Goal: Transaction & Acquisition: Purchase product/service

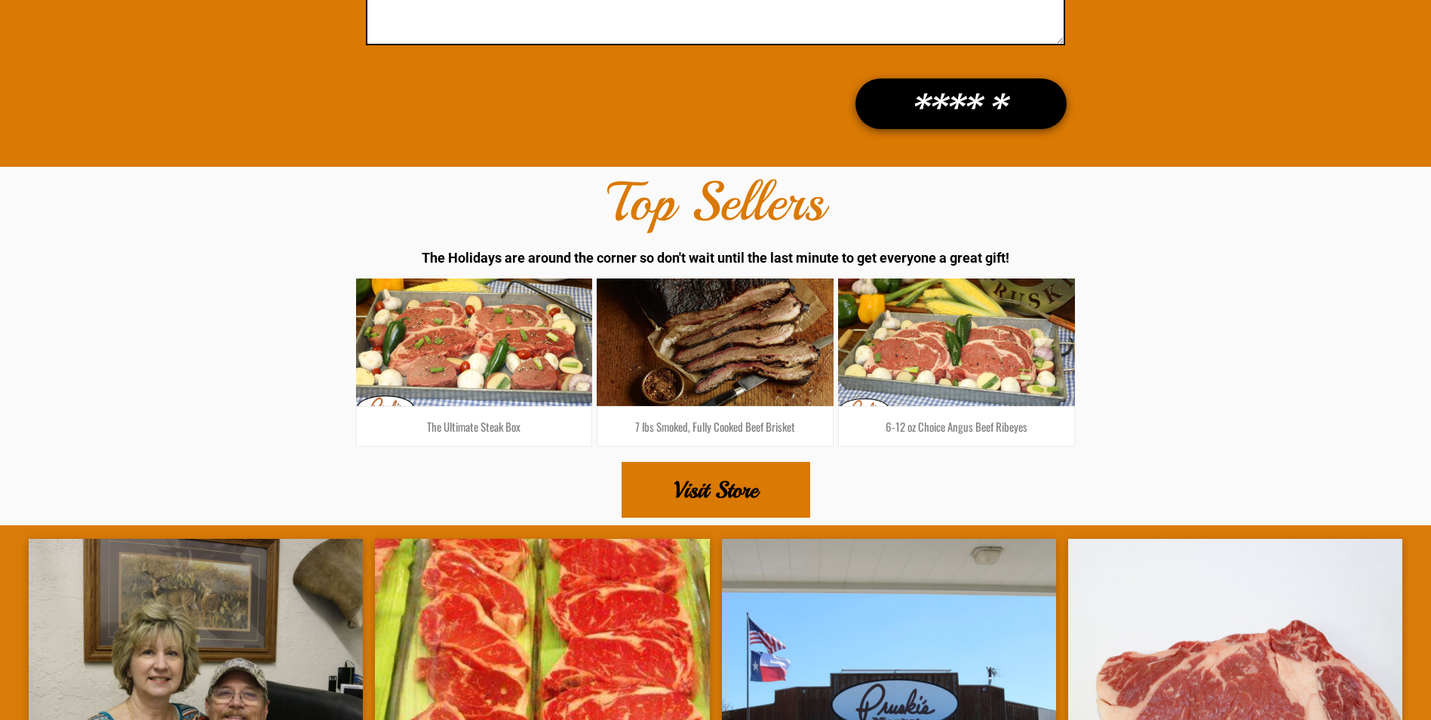
scroll to position [2228, 0]
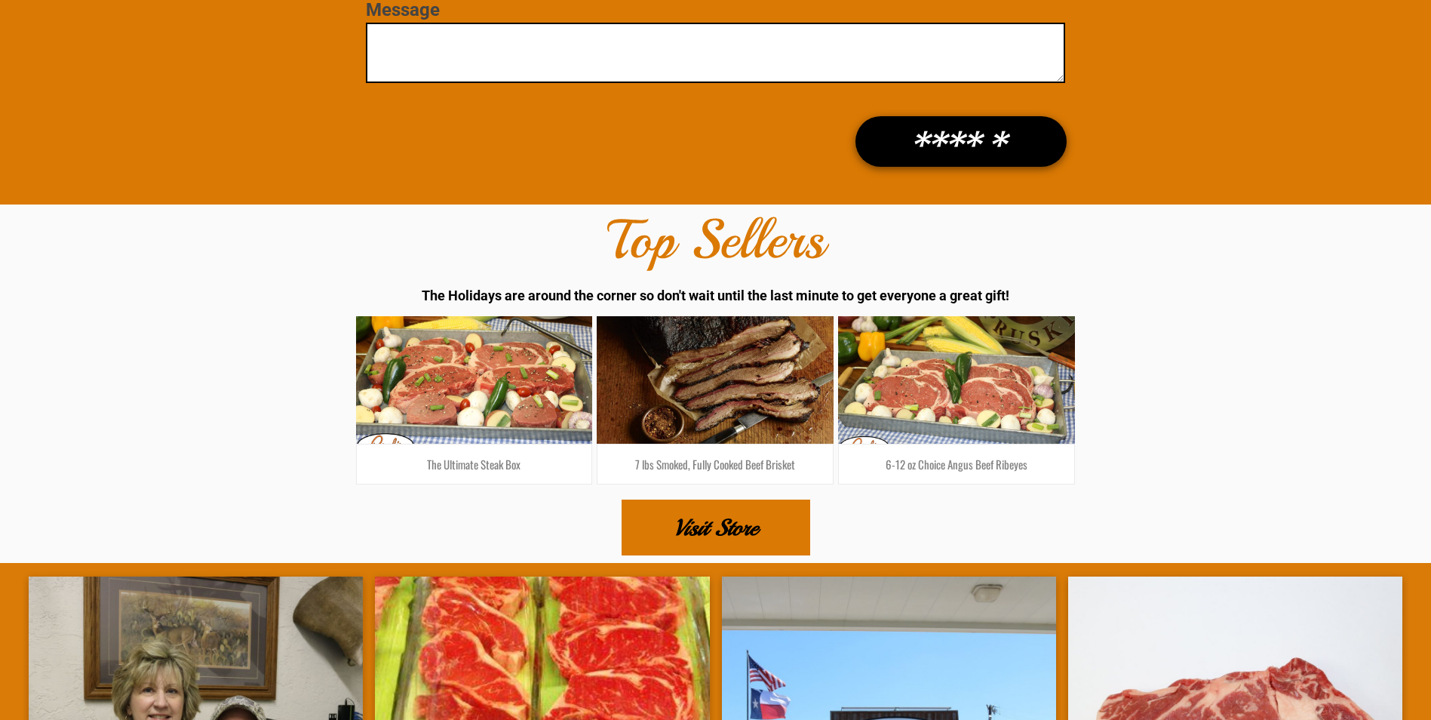
click at [708, 501] on span "Visit Store" at bounding box center [716, 527] width 84 height 53
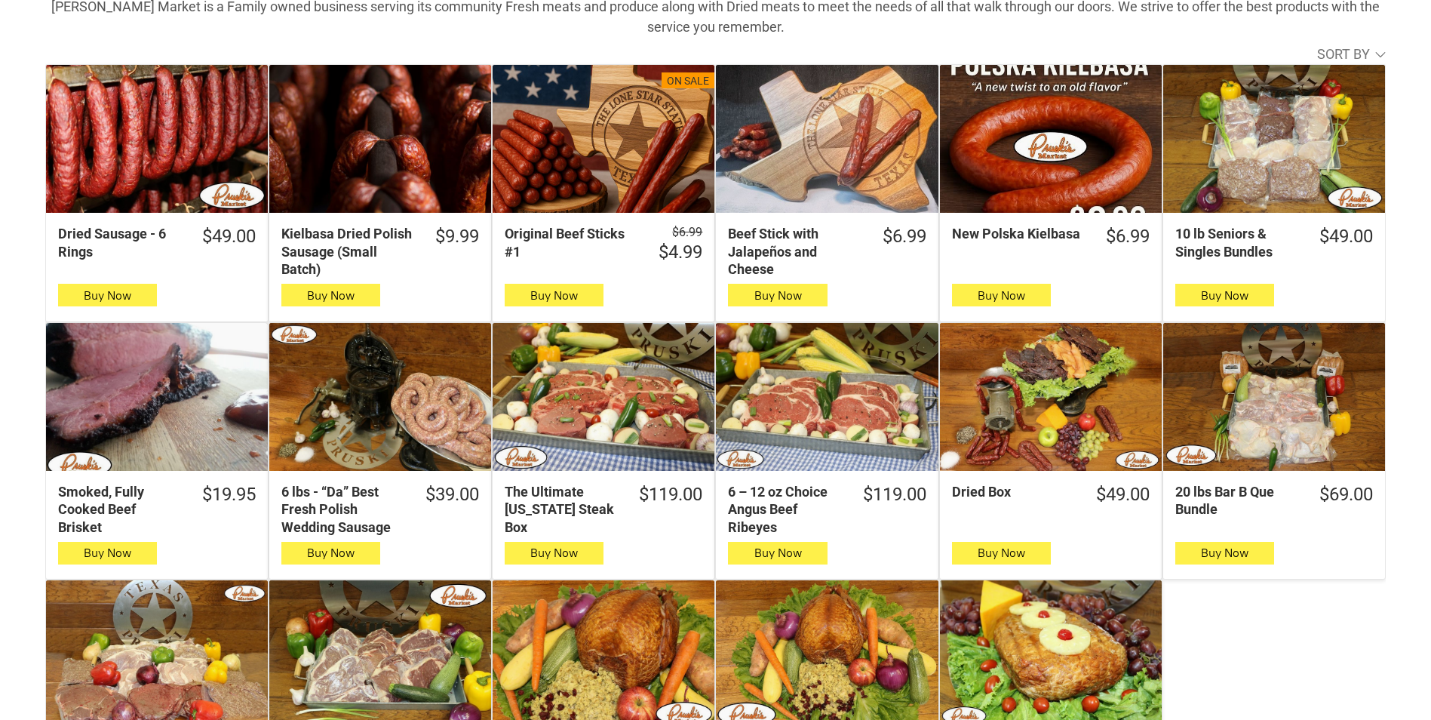
scroll to position [453, 0]
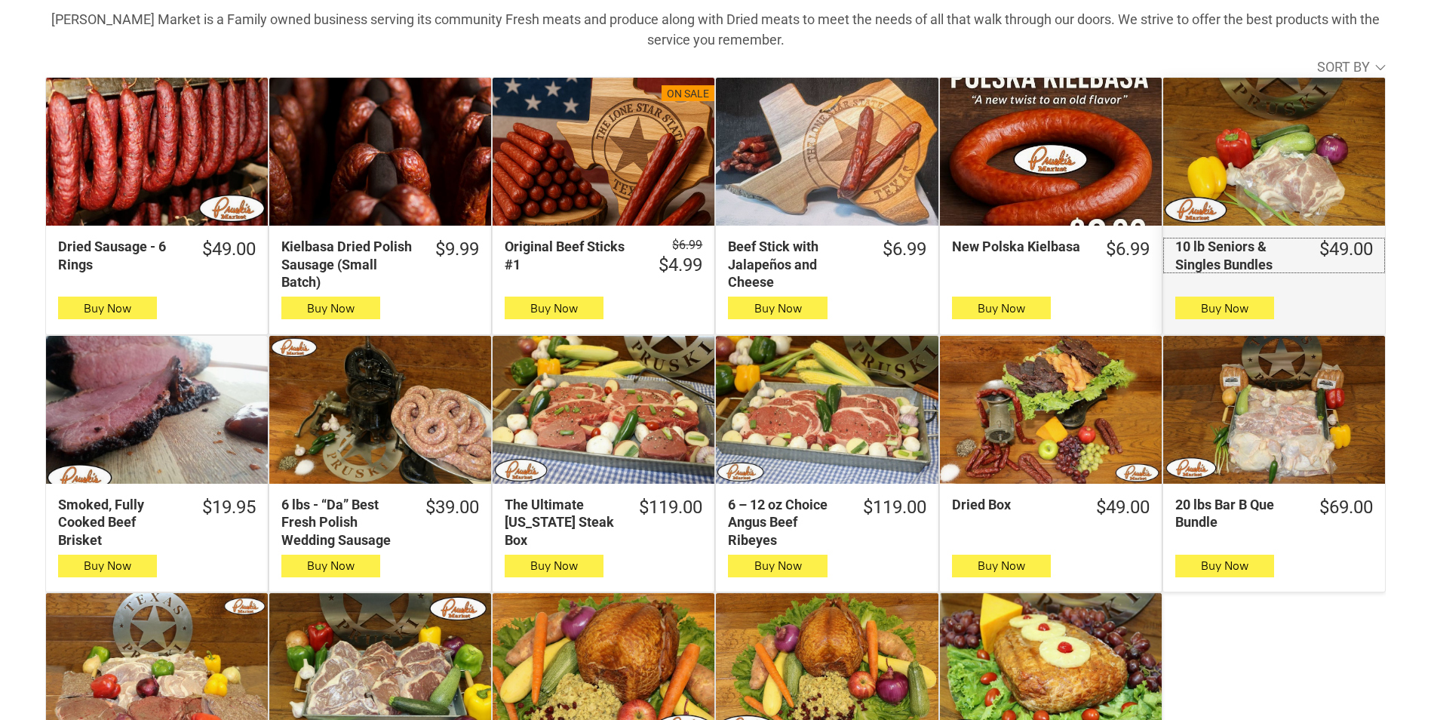
click at [1230, 257] on div "10 lb Seniors & Singles Bundles" at bounding box center [1237, 255] width 124 height 35
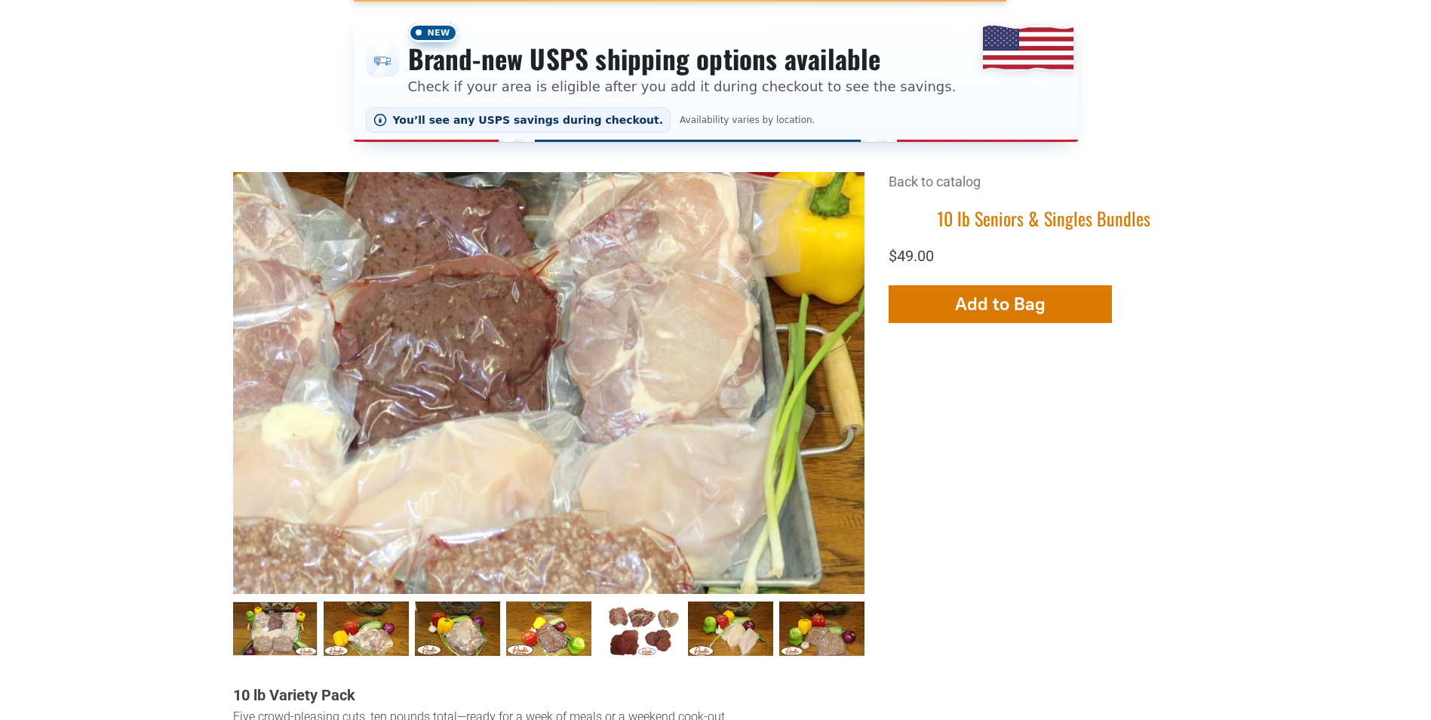
scroll to position [302, 0]
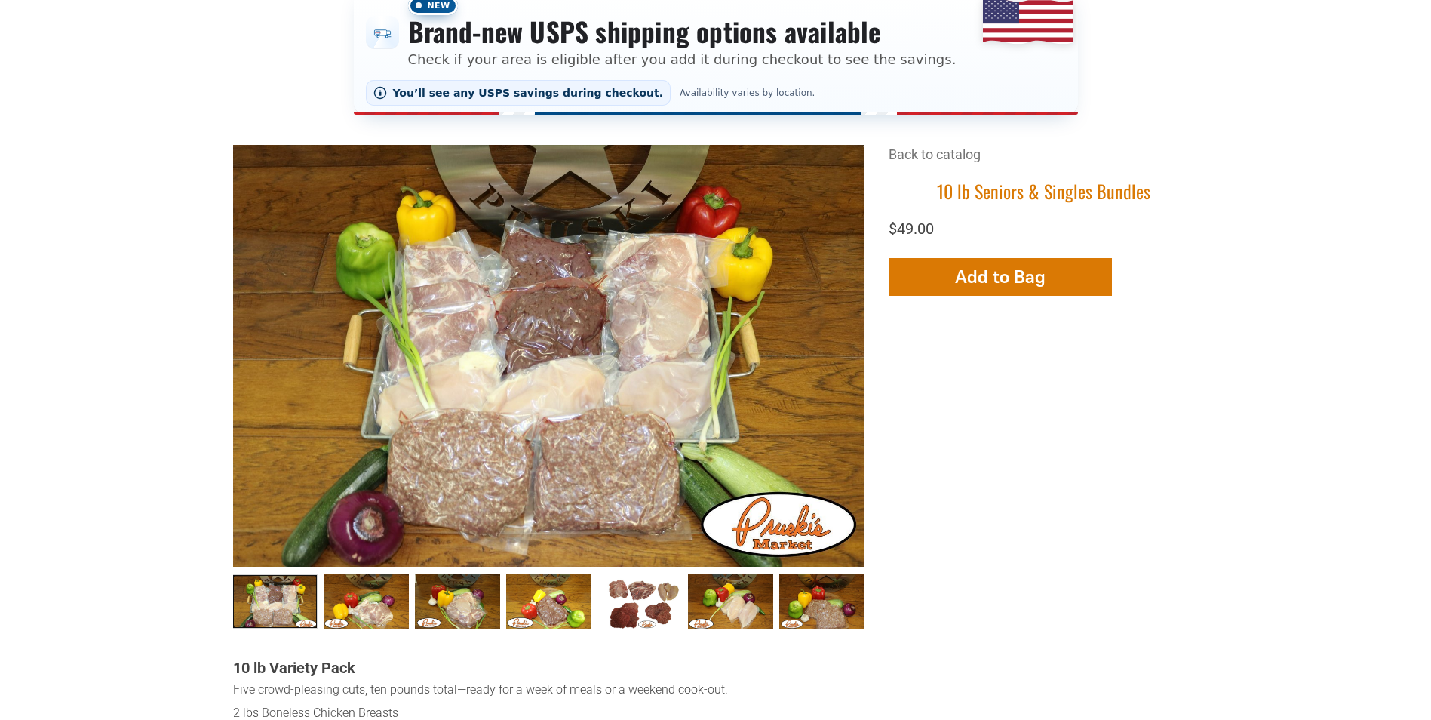
click at [296, 603] on link "10 lb Seniors &amp; Singles Bundles 0" at bounding box center [274, 601] width 85 height 55
click at [355, 598] on link "Seniors &amp; Singles Bundles002 1" at bounding box center [366, 601] width 85 height 55
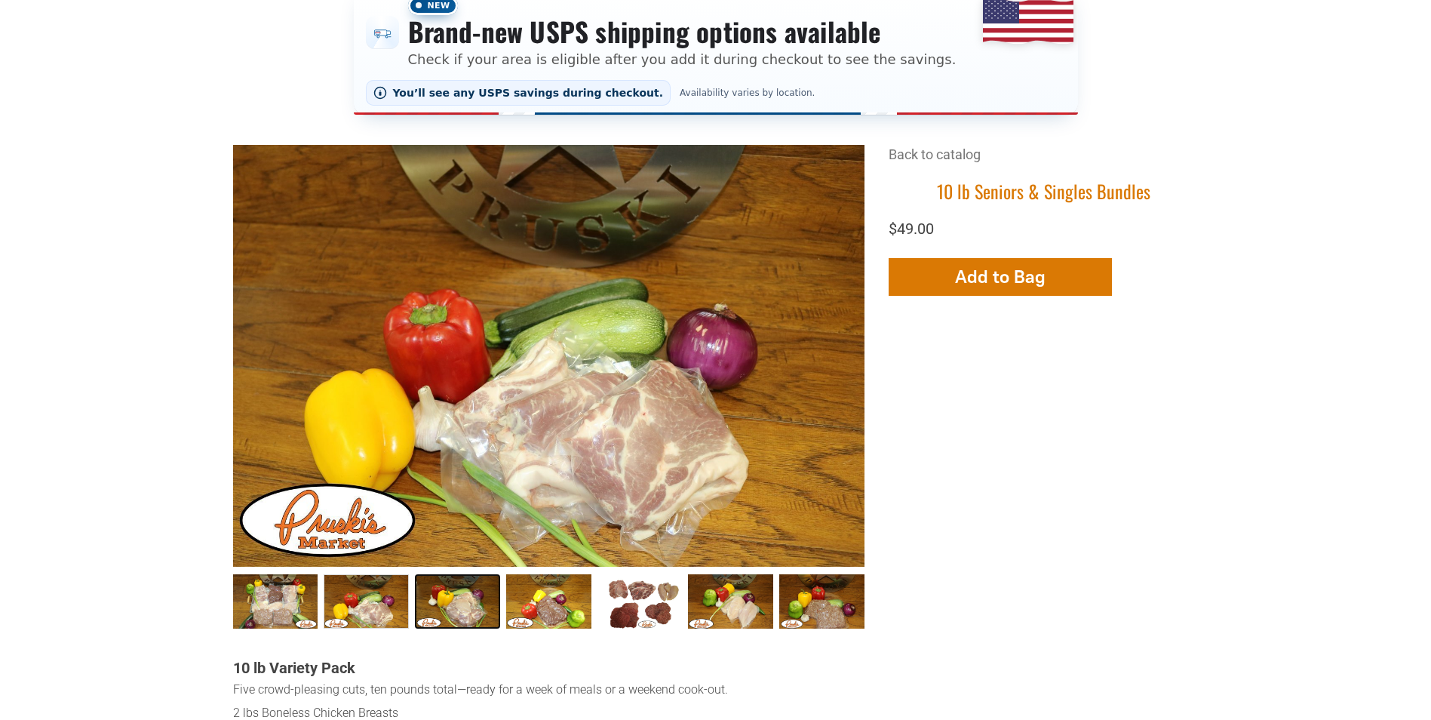
click at [447, 615] on link "Seniors &amp; Singles Bundles003 2" at bounding box center [457, 601] width 85 height 55
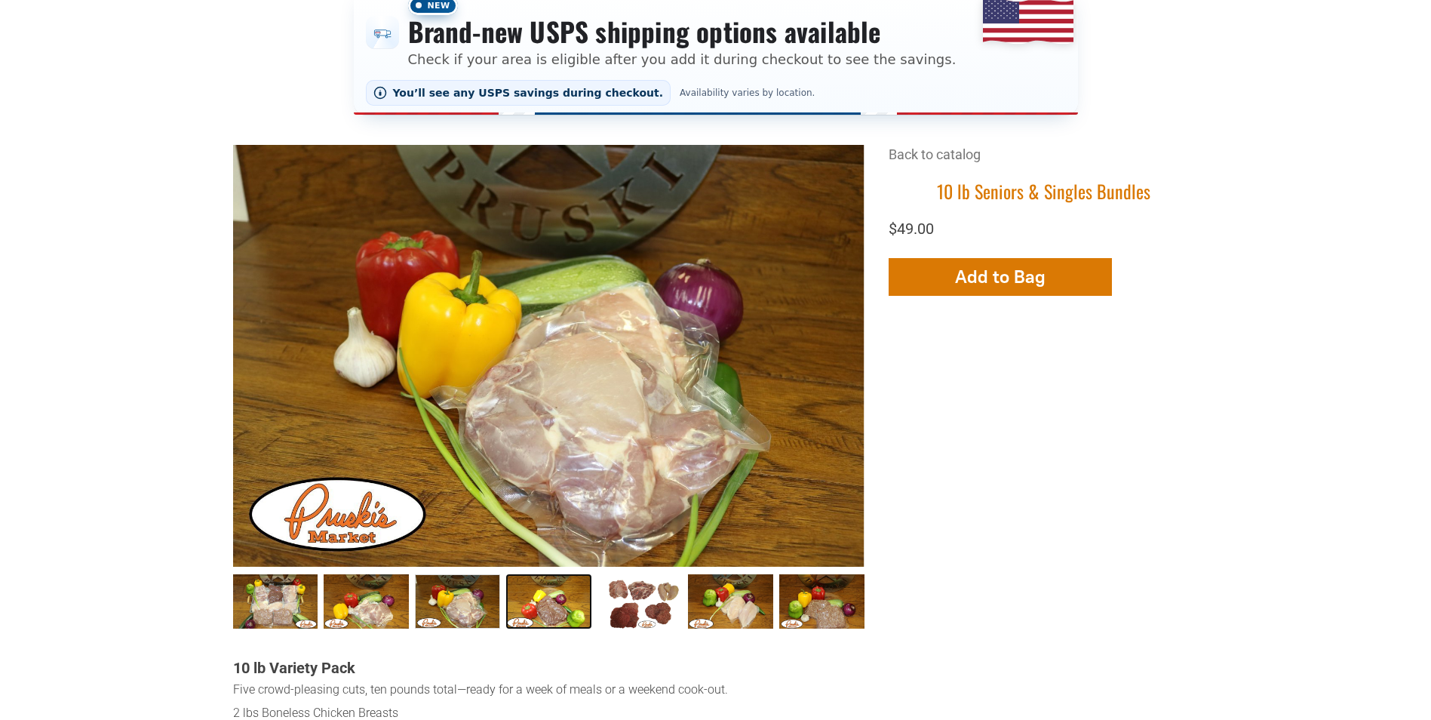
click at [552, 618] on link "Seniors &amp; Singles Bundles004 3" at bounding box center [548, 601] width 85 height 55
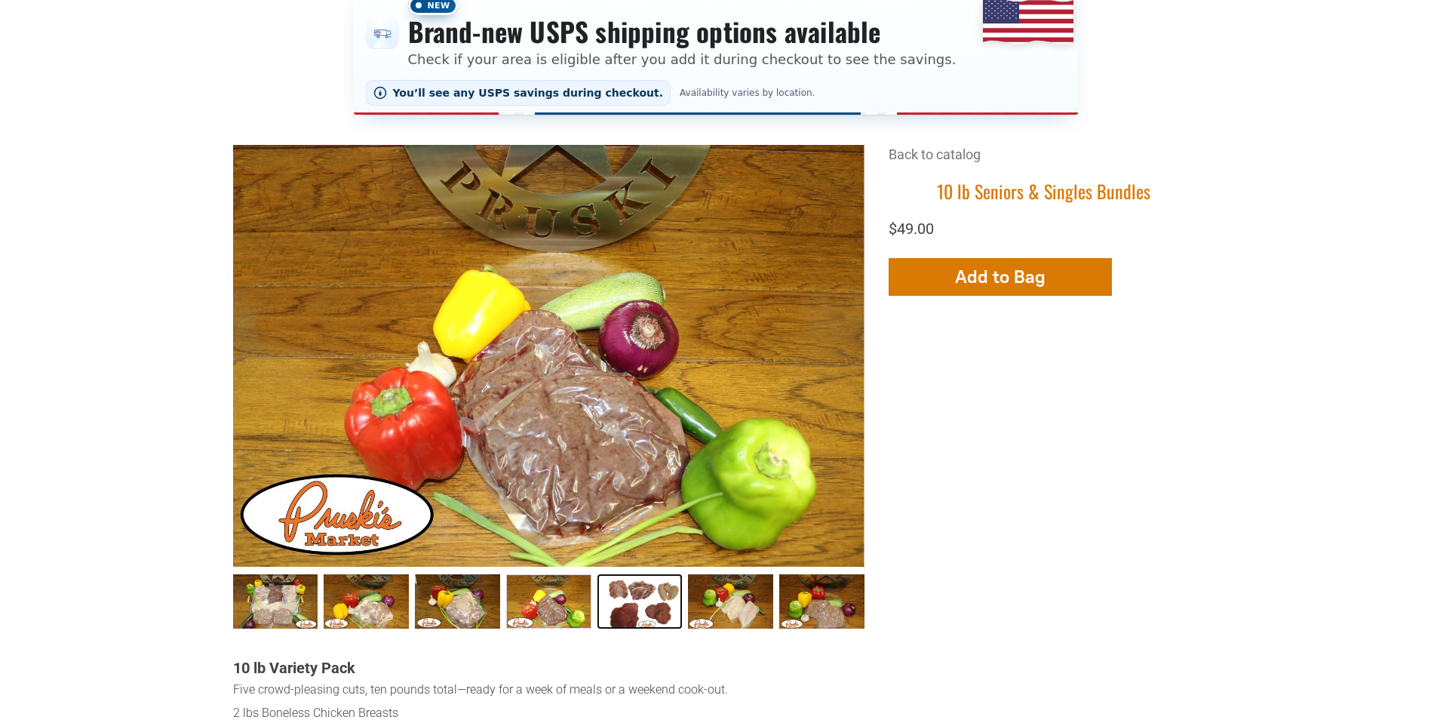
click at [645, 612] on link "Seniors &amp; Singles Bundles005 4" at bounding box center [639, 601] width 85 height 55
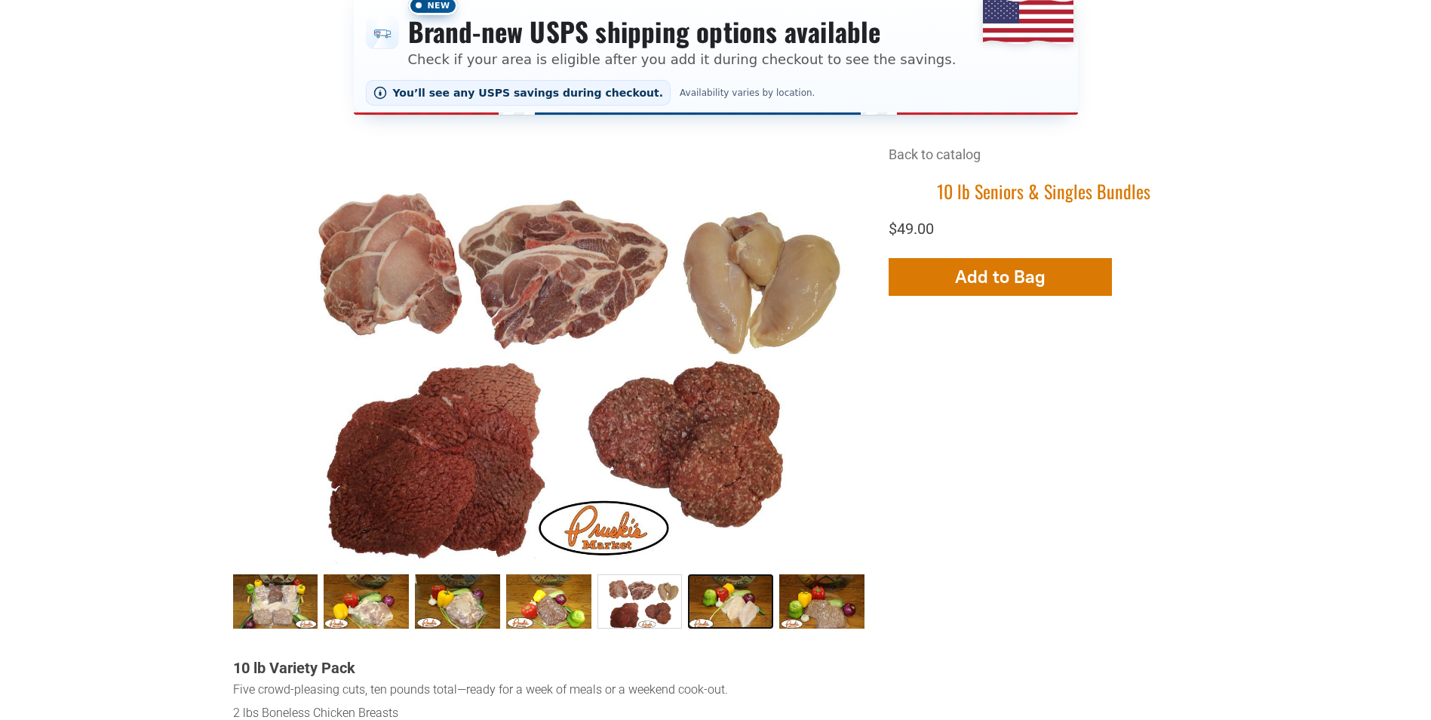
click at [723, 612] on link "Seniors &amp; Singles Bundles006 5" at bounding box center [730, 601] width 85 height 55
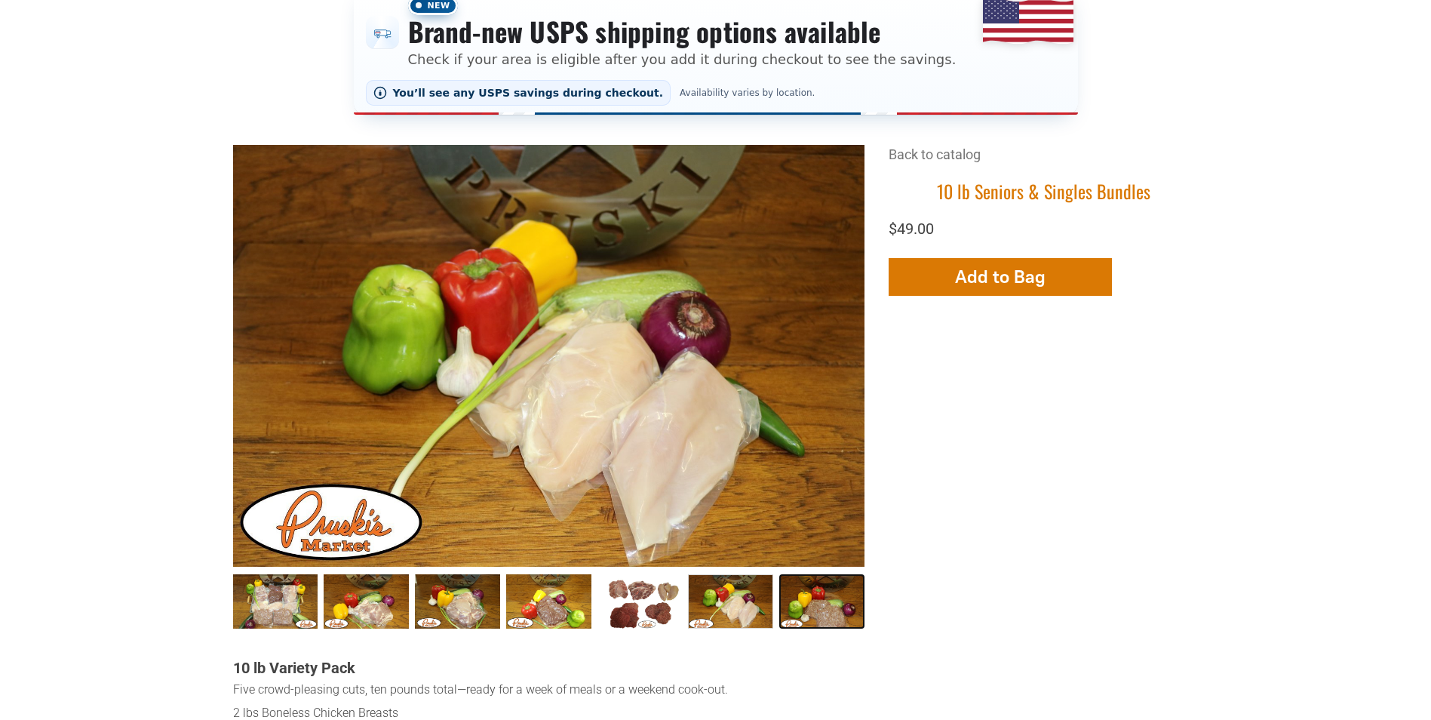
click at [824, 612] on link "Seniors &amp; Singles Bundles007 6" at bounding box center [821, 601] width 85 height 55
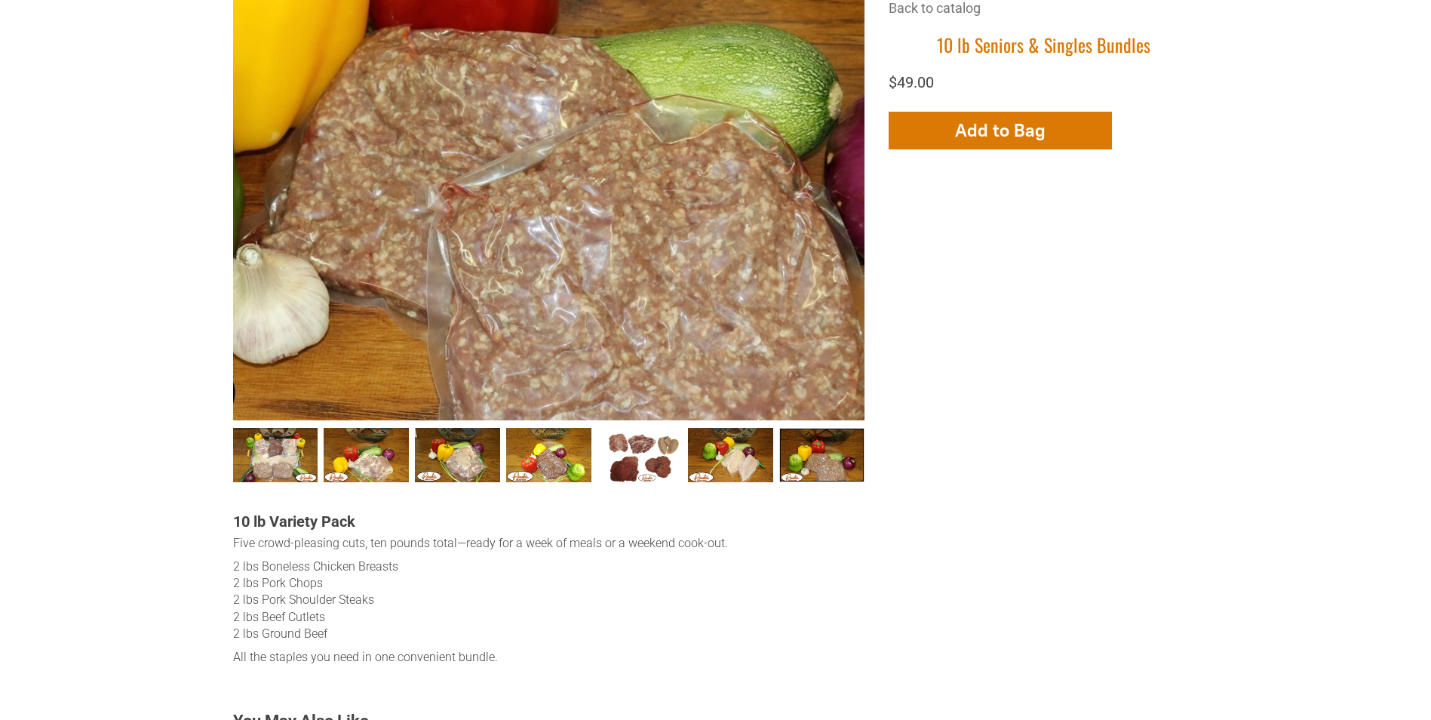
scroll to position [453, 0]
